Goal: Information Seeking & Learning: Find specific fact

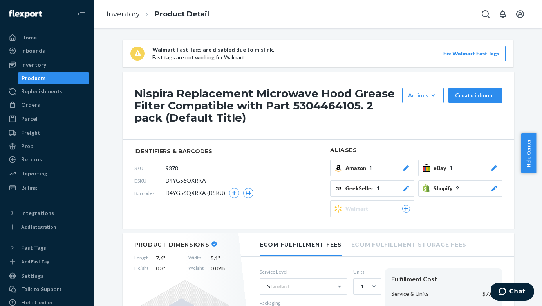
scroll to position [9, 0]
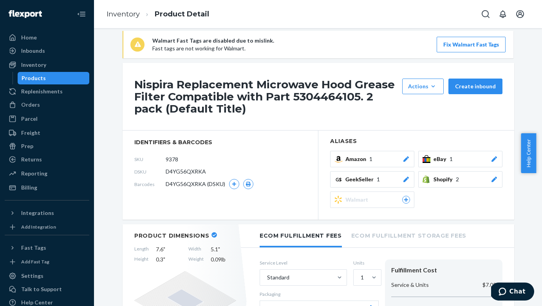
click at [325, 94] on h1 "Nispira Replacement Microwave Hood Grease Filter Compatible with Part 530446410…" at bounding box center [266, 97] width 264 height 36
click at [326, 94] on h1 "Nispira Replacement Microwave Hood Grease Filter Compatible with Part 530446410…" at bounding box center [266, 97] width 264 height 36
copy h1 "5304464105"
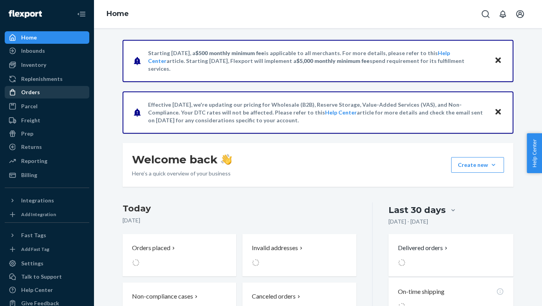
click at [36, 90] on div "Orders" at bounding box center [30, 92] width 19 height 8
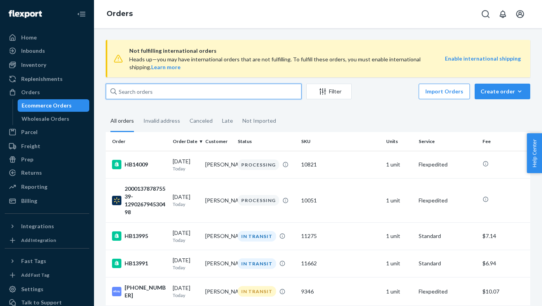
click at [171, 92] on input "text" at bounding box center [204, 92] width 196 height 16
paste input "[PHONE_NUMBER]"
type input "[PHONE_NUMBER]"
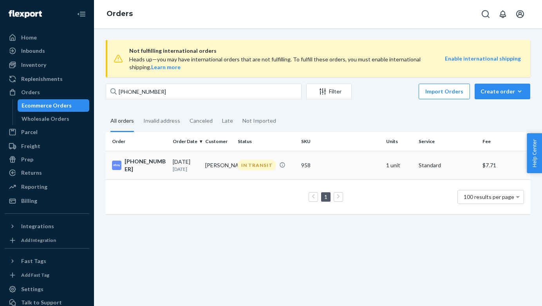
click at [161, 163] on div "[PHONE_NUMBER]" at bounding box center [139, 166] width 54 height 16
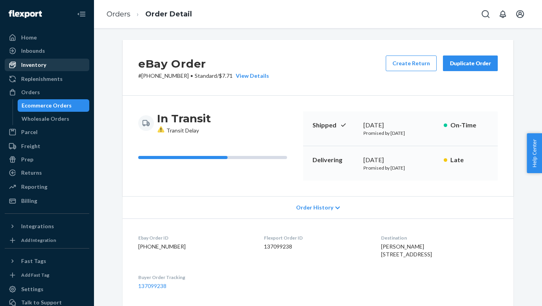
click at [47, 66] on div "Inventory" at bounding box center [46, 64] width 83 height 11
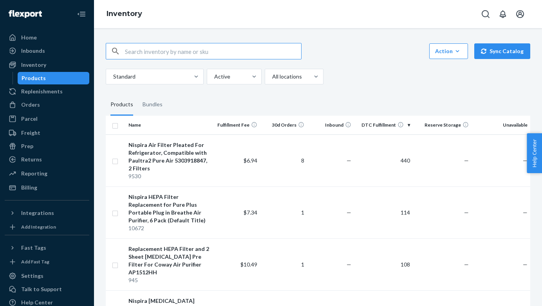
paste input "5304464105"
type input "5304464105"
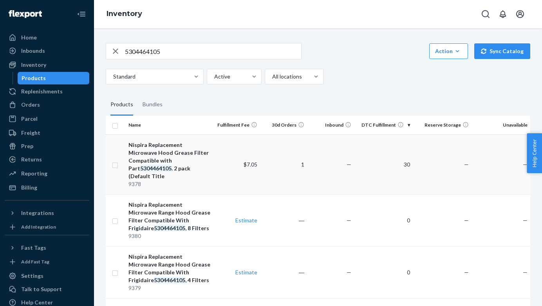
click at [171, 165] on em "5304464105" at bounding box center [155, 168] width 31 height 7
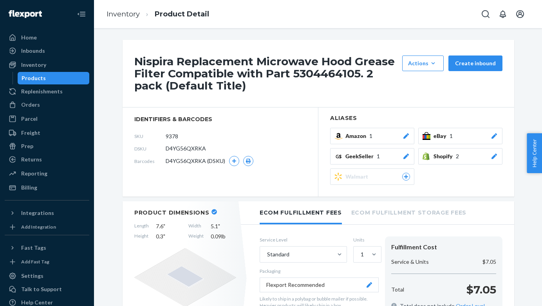
click at [480, 136] on div "eBay 1" at bounding box center [465, 136] width 65 height 8
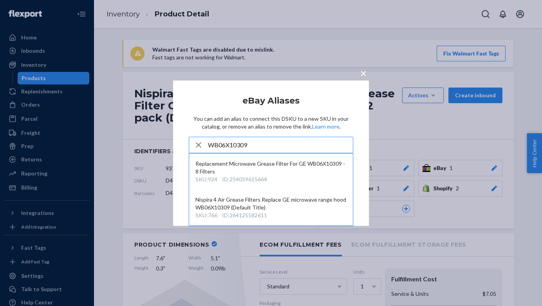
type input "WB06X10309"
click at [362, 74] on span "×" at bounding box center [363, 72] width 6 height 13
